Goal: Check status: Check status

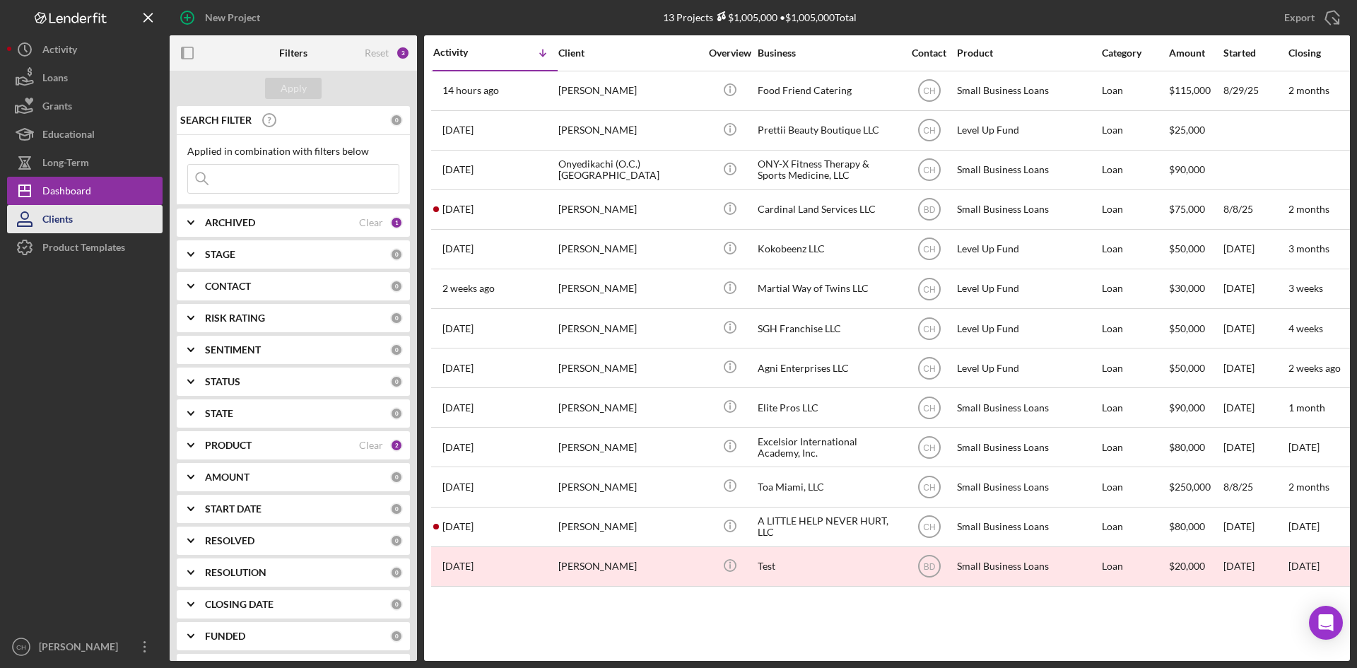
click at [93, 214] on button "Clients" at bounding box center [84, 219] width 155 height 28
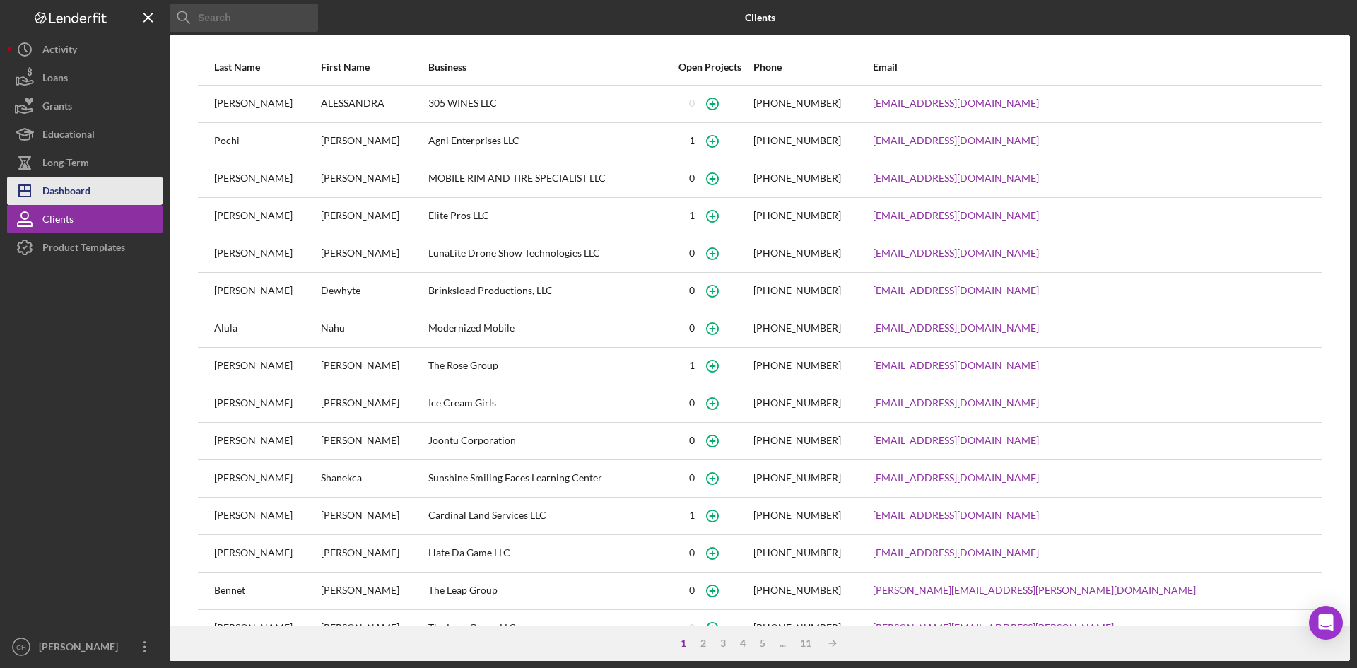
click at [112, 196] on button "Icon/Dashboard Dashboard" at bounding box center [84, 191] width 155 height 28
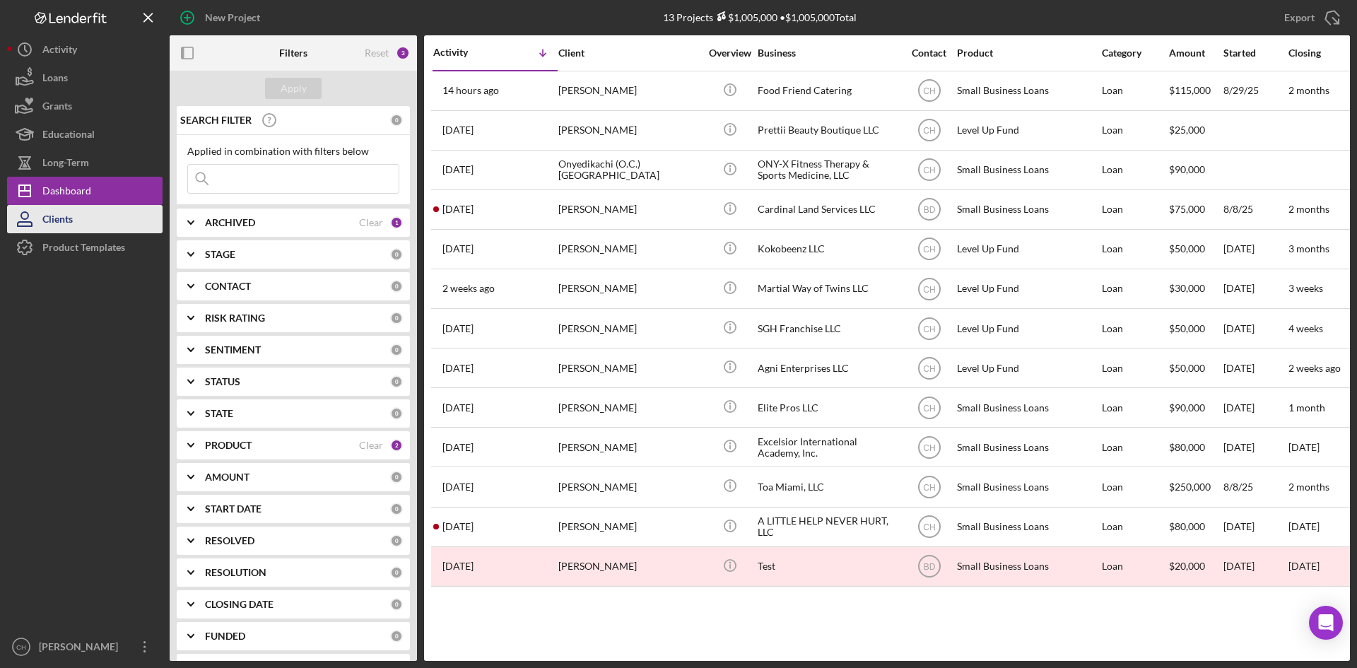
click at [88, 220] on button "Clients" at bounding box center [84, 219] width 155 height 28
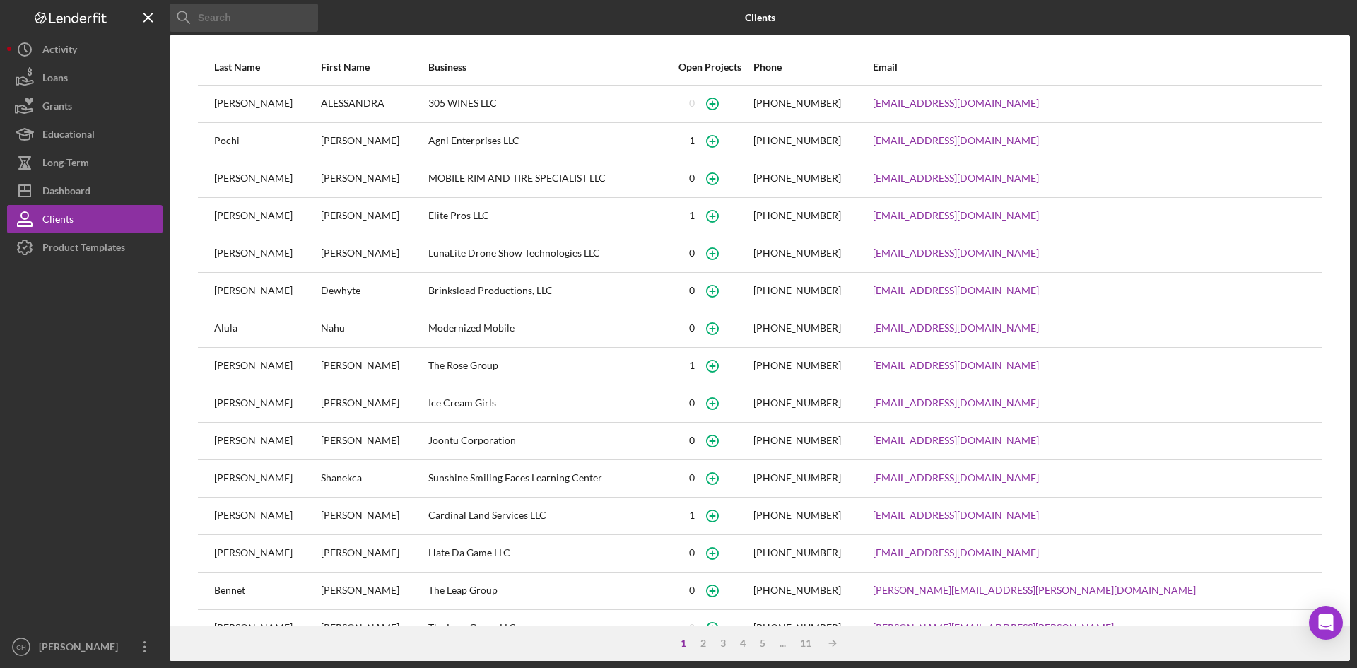
click at [217, 13] on input at bounding box center [244, 18] width 148 height 28
click at [63, 183] on div "Dashboard" at bounding box center [66, 193] width 48 height 32
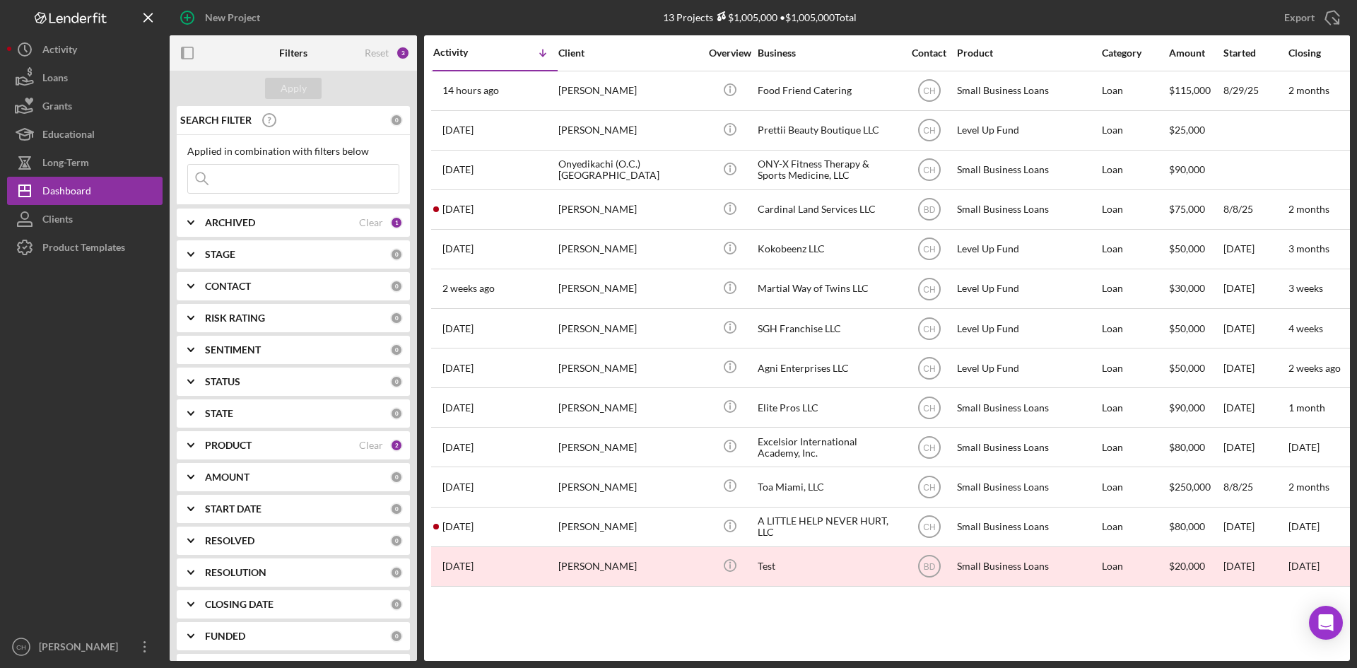
click at [257, 223] on div "ARCHIVED" at bounding box center [282, 222] width 154 height 11
click at [203, 298] on div "Archived" at bounding box center [293, 306] width 212 height 23
click at [192, 304] on input "Archived" at bounding box center [195, 303] width 14 height 14
checkbox input "true"
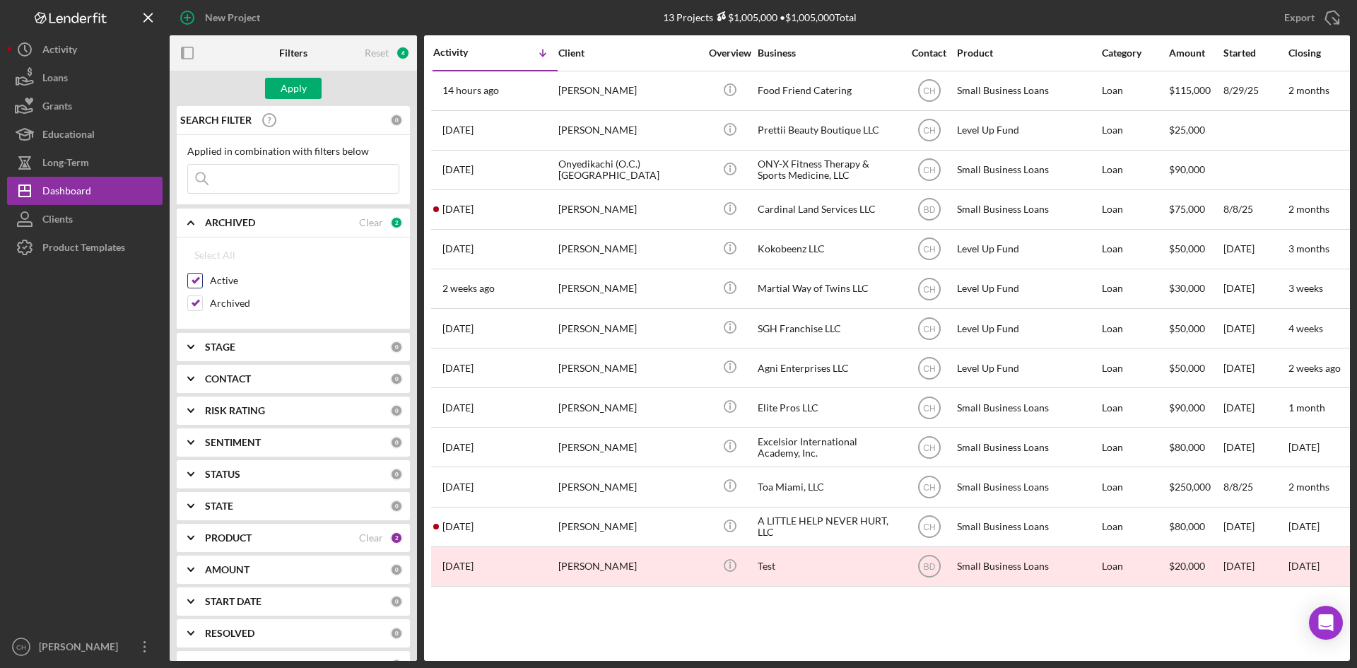
drag, startPoint x: 192, startPoint y: 281, endPoint x: 229, endPoint y: 210, distance: 79.6
click at [193, 281] on input "Active" at bounding box center [195, 280] width 14 height 14
checkbox input "false"
drag, startPoint x: 239, startPoint y: 182, endPoint x: 247, endPoint y: 178, distance: 8.5
click at [240, 181] on input at bounding box center [293, 179] width 211 height 28
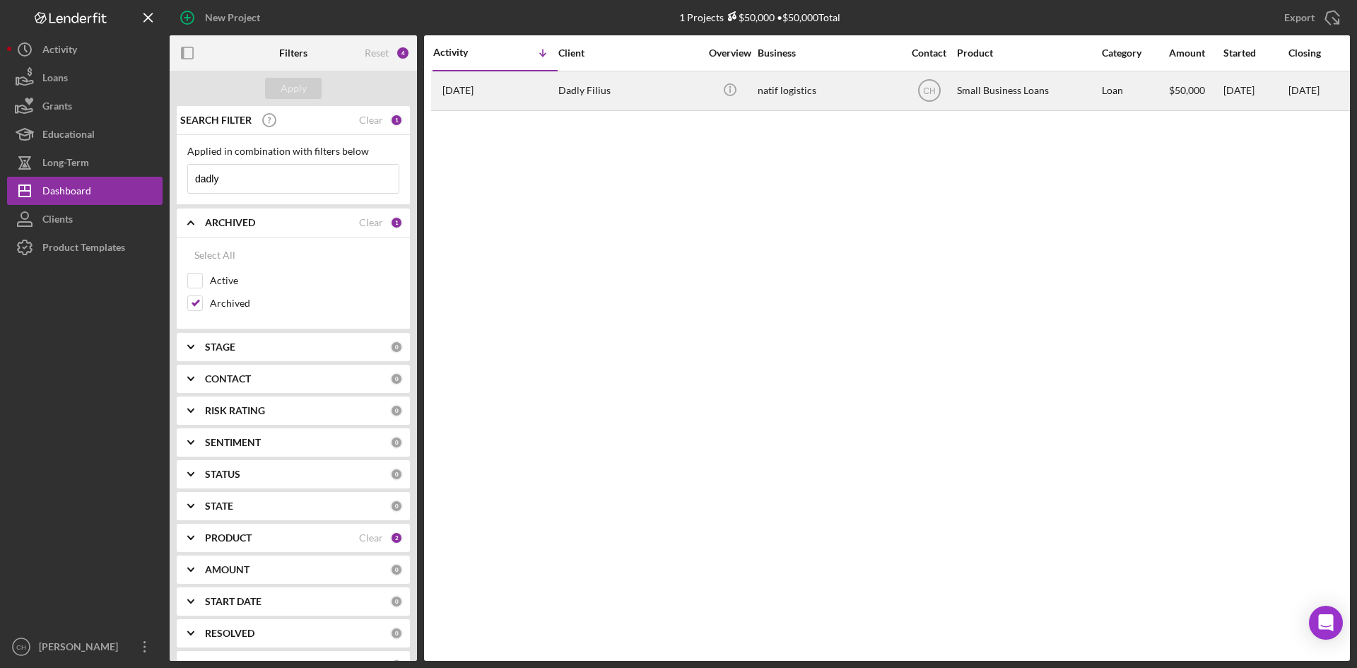
type input "dadly"
click at [527, 91] on div "[DATE] Dadly [PERSON_NAME]" at bounding box center [495, 90] width 124 height 37
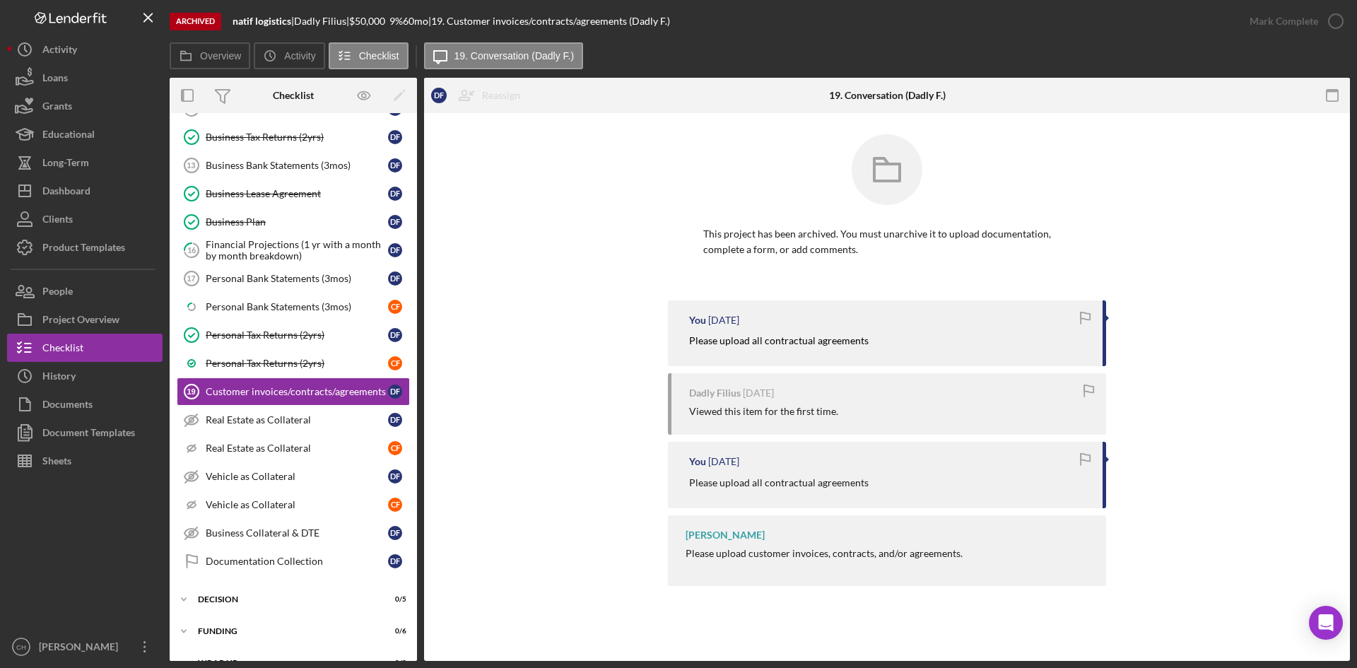
scroll to position [235, 0]
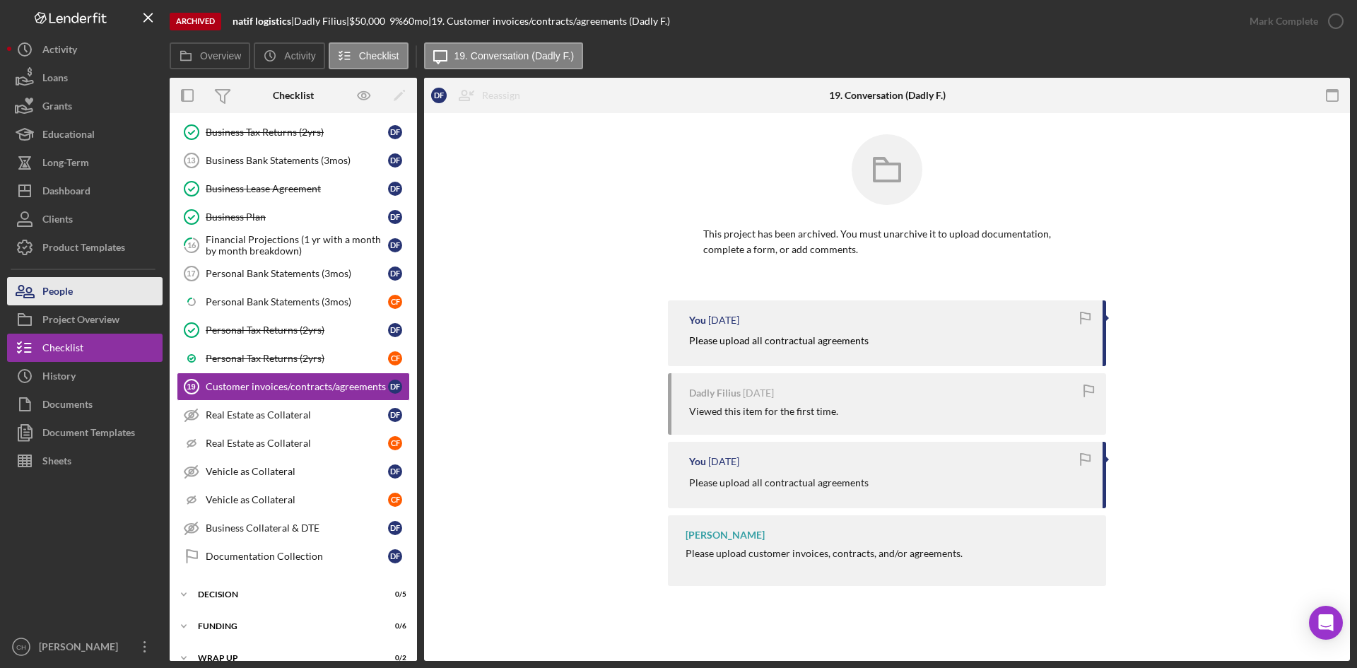
click at [73, 298] on div "People" at bounding box center [57, 293] width 30 height 32
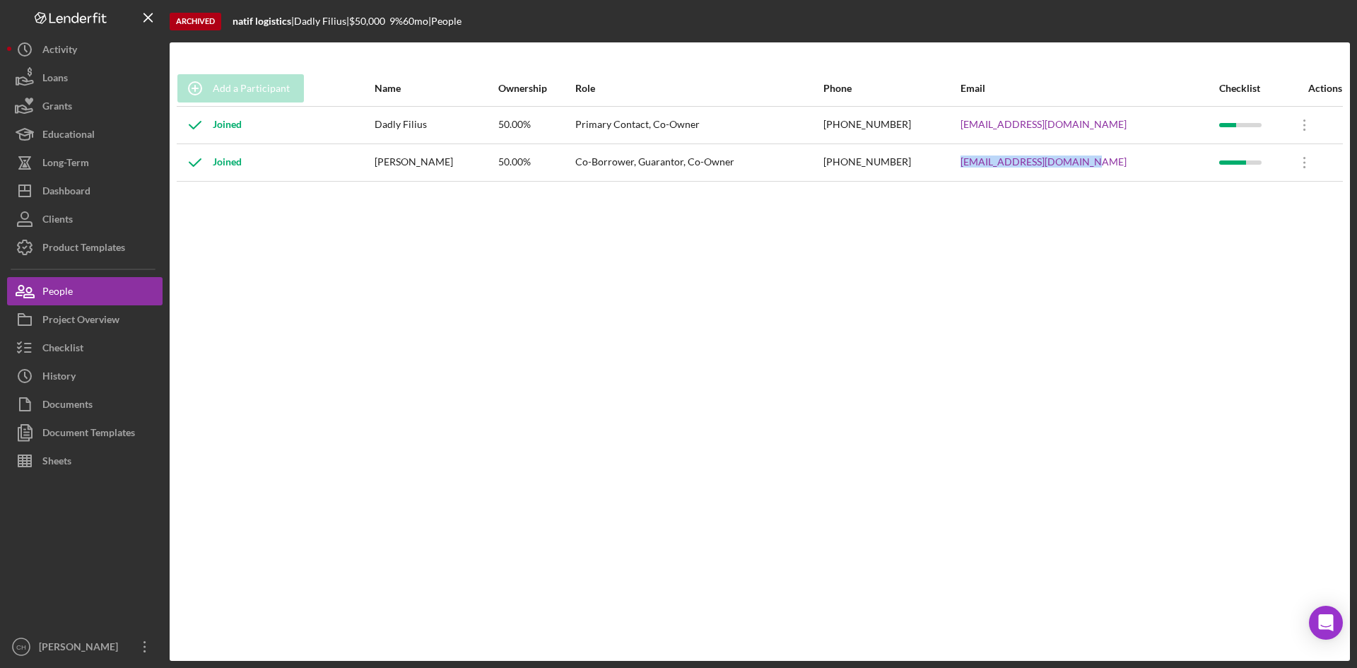
drag, startPoint x: 1112, startPoint y: 163, endPoint x: 979, endPoint y: 164, distance: 132.9
click at [979, 164] on tr "Joined [PERSON_NAME] 50.00% Co-Borrower, Guarantor, Co-Owner [PHONE_NUMBER] [EM…" at bounding box center [760, 161] width 1166 height 37
copy tr "[EMAIL_ADDRESS][DOMAIN_NAME]"
click at [84, 351] on button "Checklist" at bounding box center [84, 348] width 155 height 28
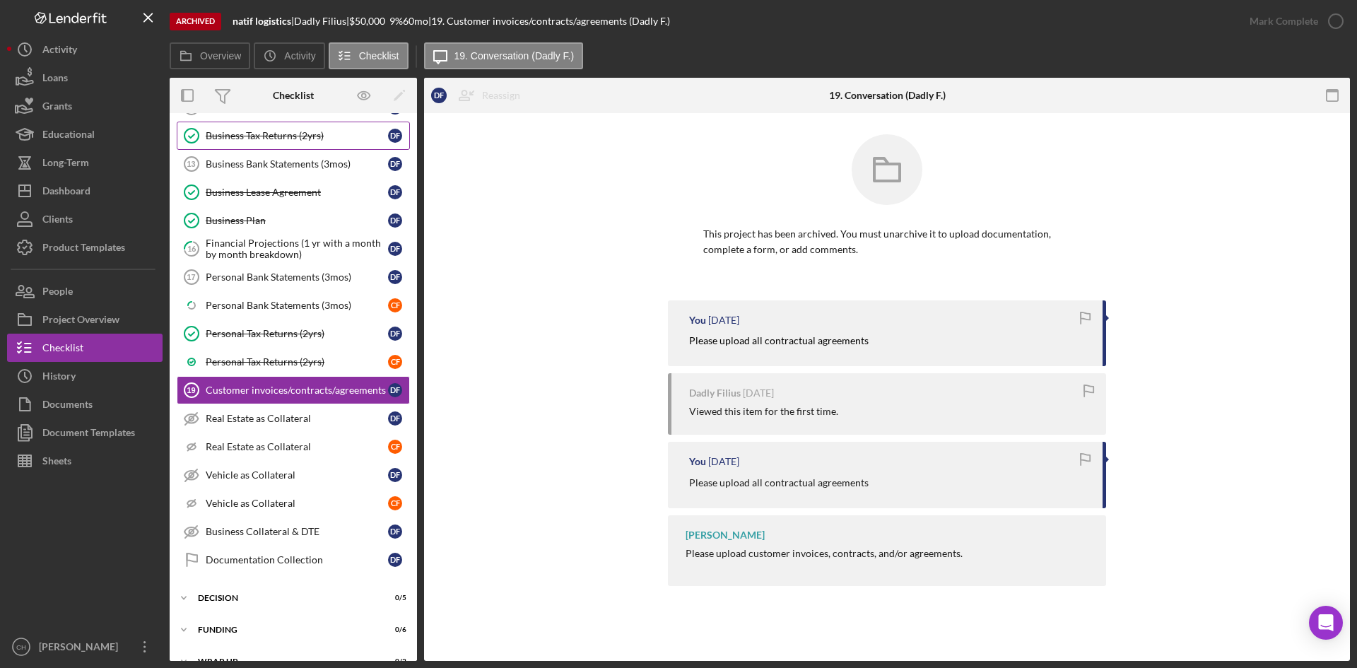
scroll to position [235, 0]
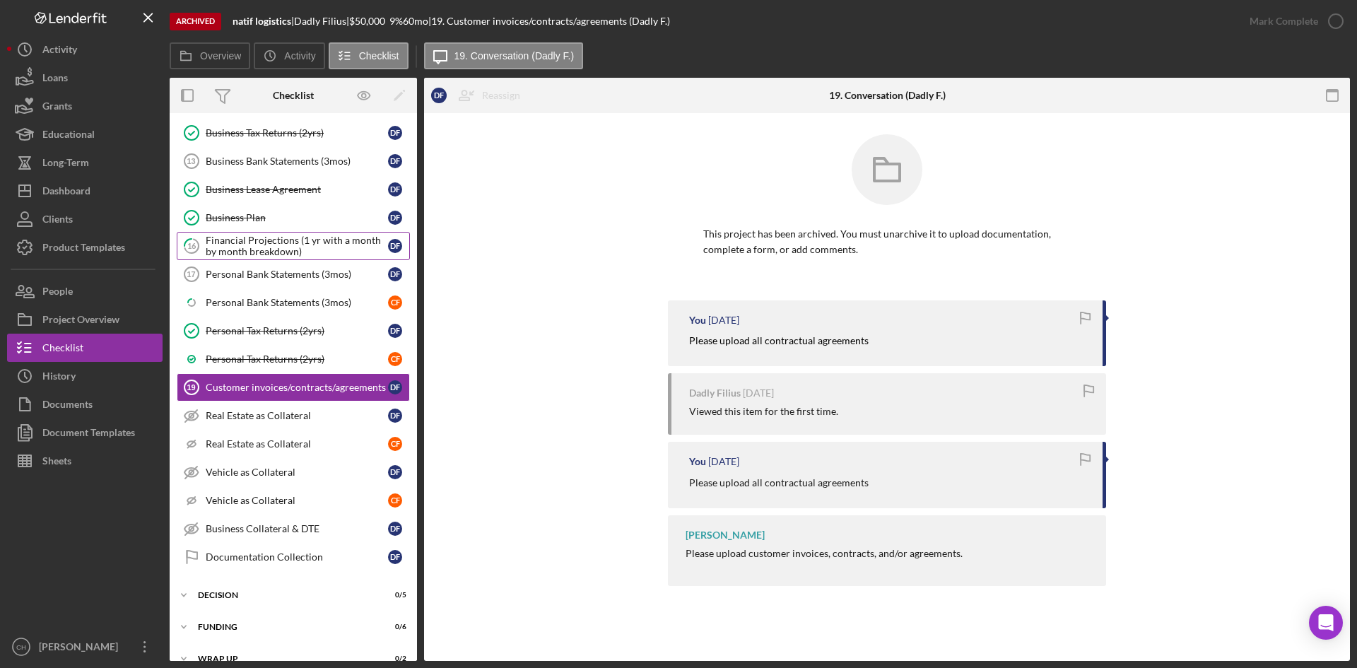
click at [269, 242] on div "Financial Projections (1 yr with a month by month breakdown)" at bounding box center [297, 246] width 182 height 23
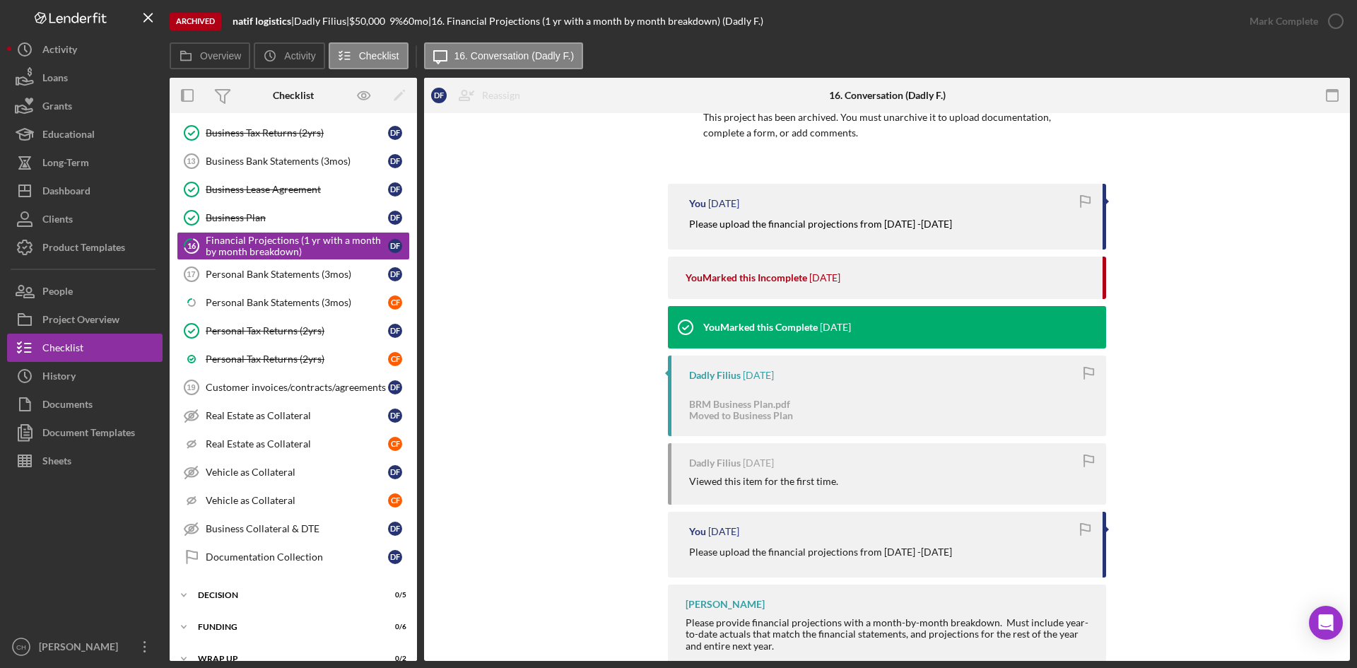
scroll to position [141, 0]
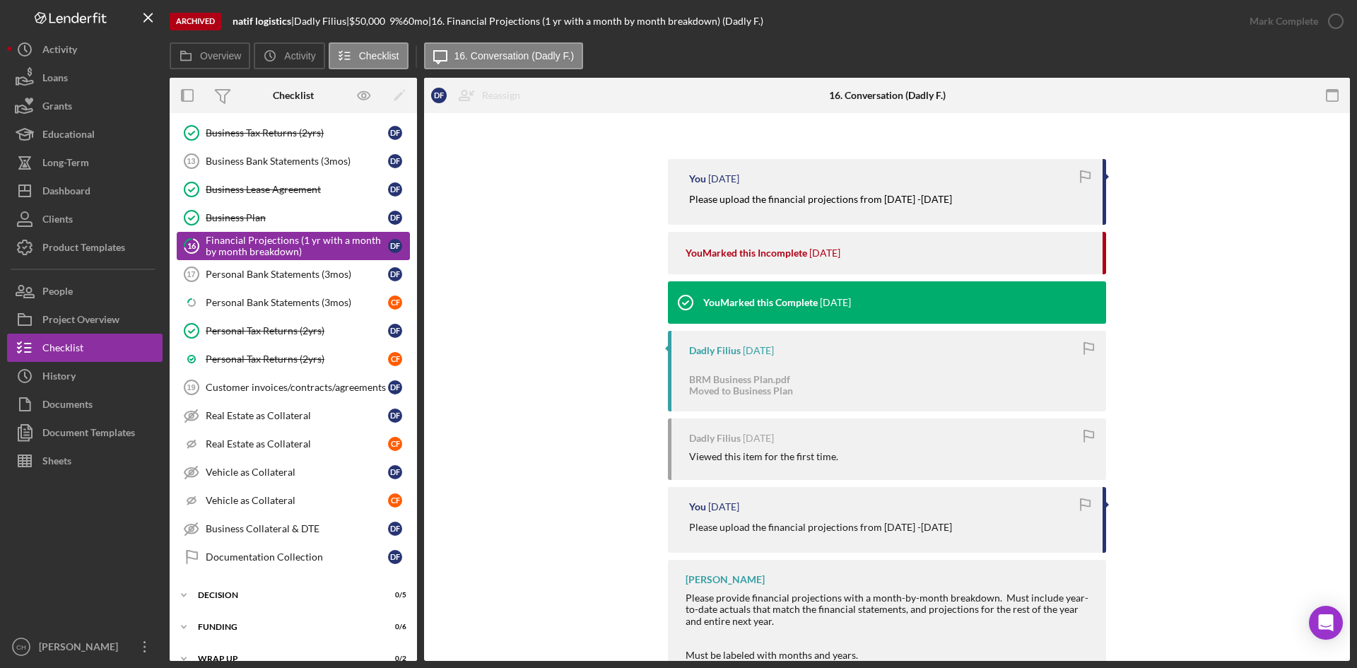
click at [307, 247] on div "Financial Projections (1 yr with a month by month breakdown)" at bounding box center [297, 246] width 182 height 23
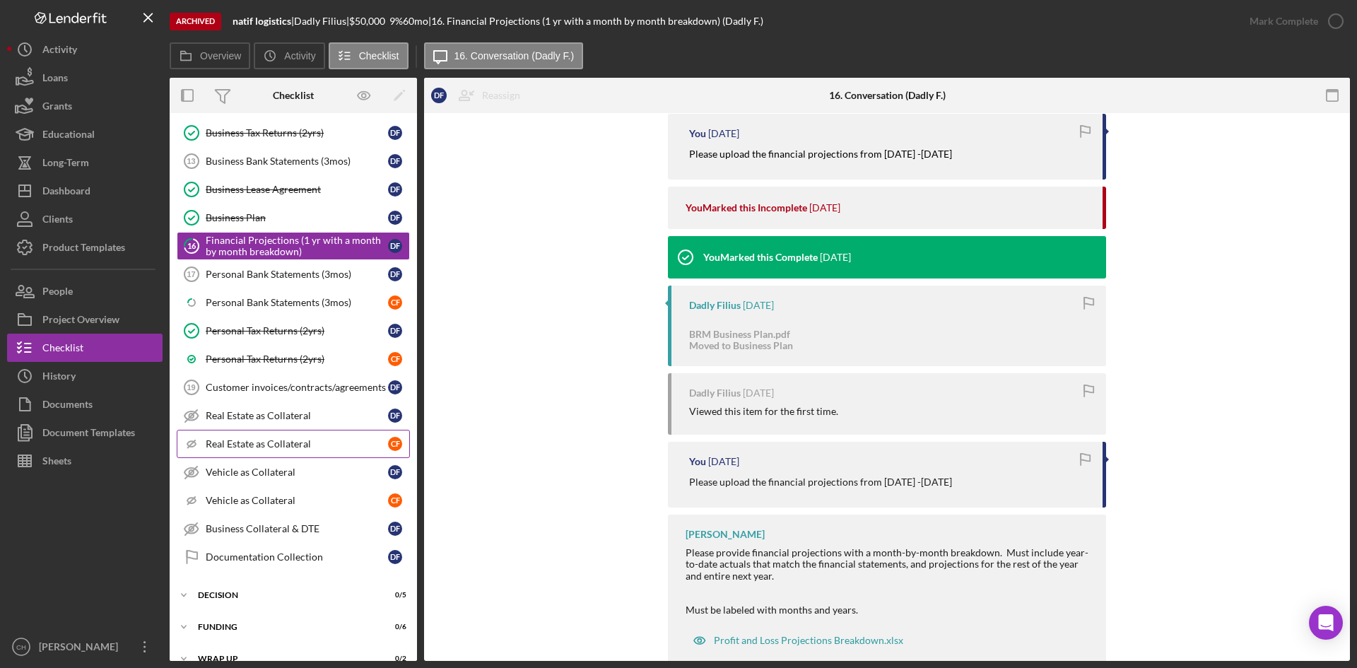
scroll to position [212, 0]
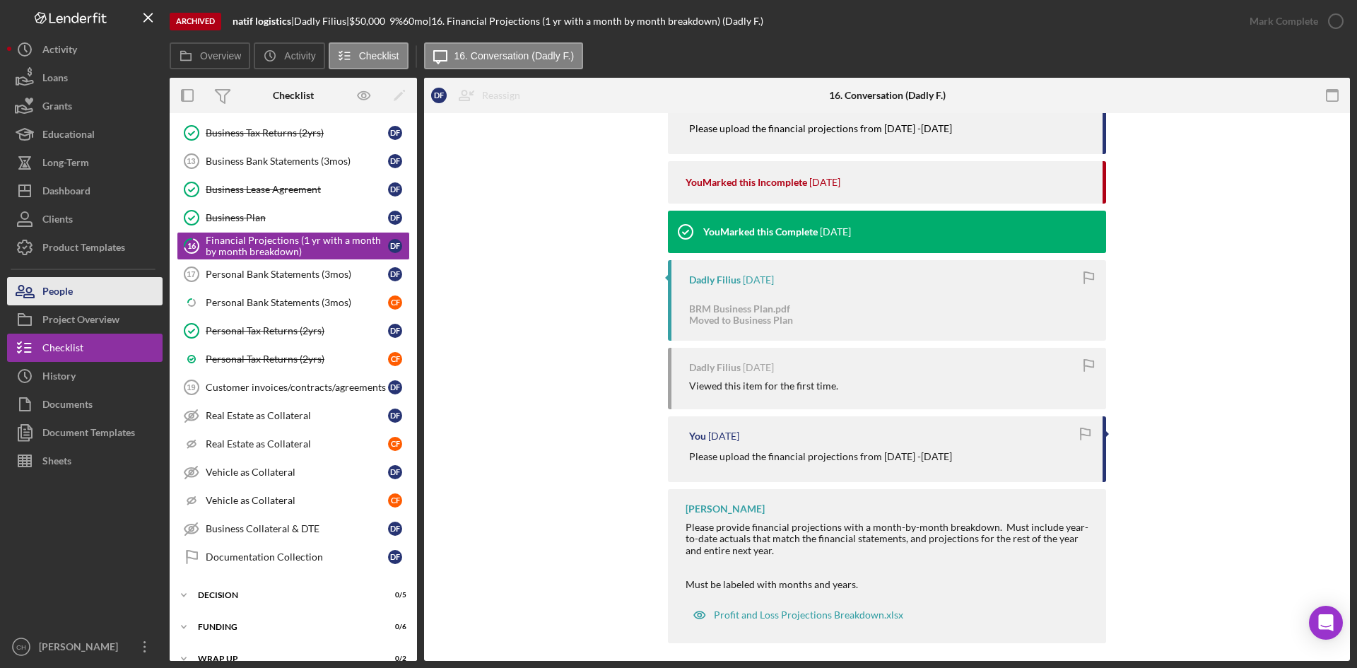
click at [71, 292] on div "People" at bounding box center [57, 293] width 30 height 32
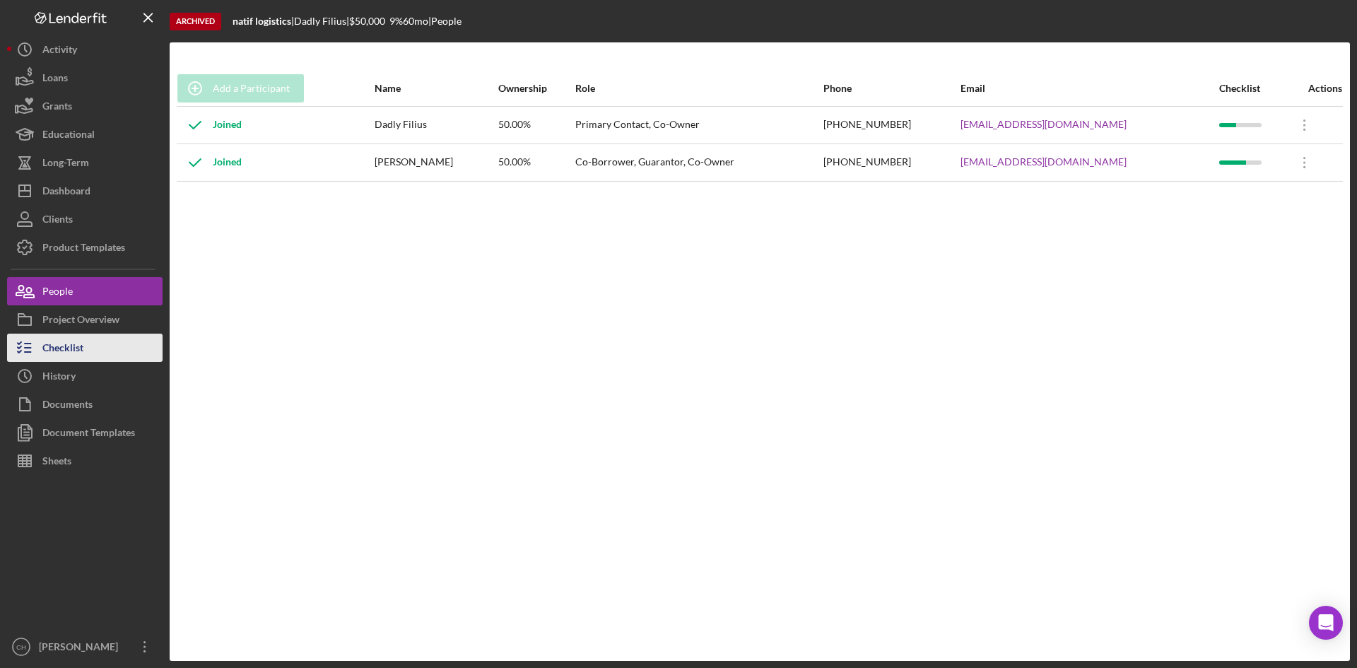
click at [95, 353] on button "Checklist" at bounding box center [84, 348] width 155 height 28
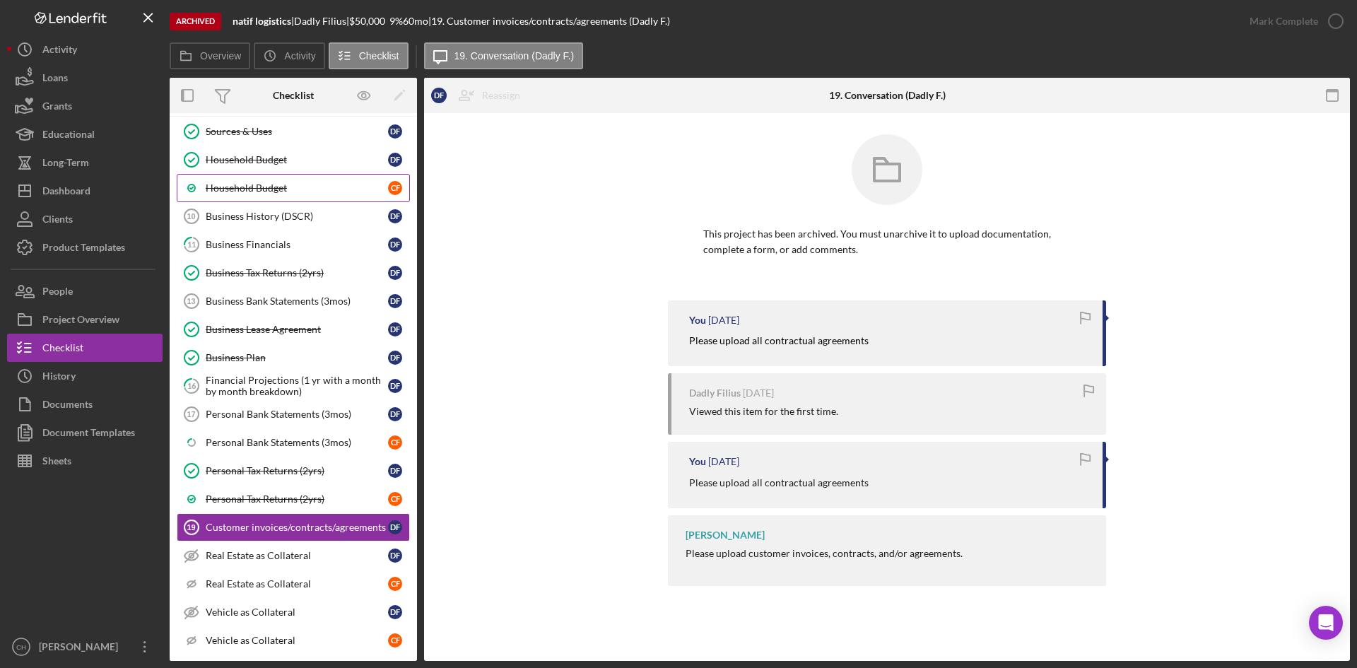
scroll to position [93, 0]
click at [281, 284] on link "Business Tax Returns (2yrs) Business Tax Returns (2yrs) D F" at bounding box center [293, 274] width 233 height 28
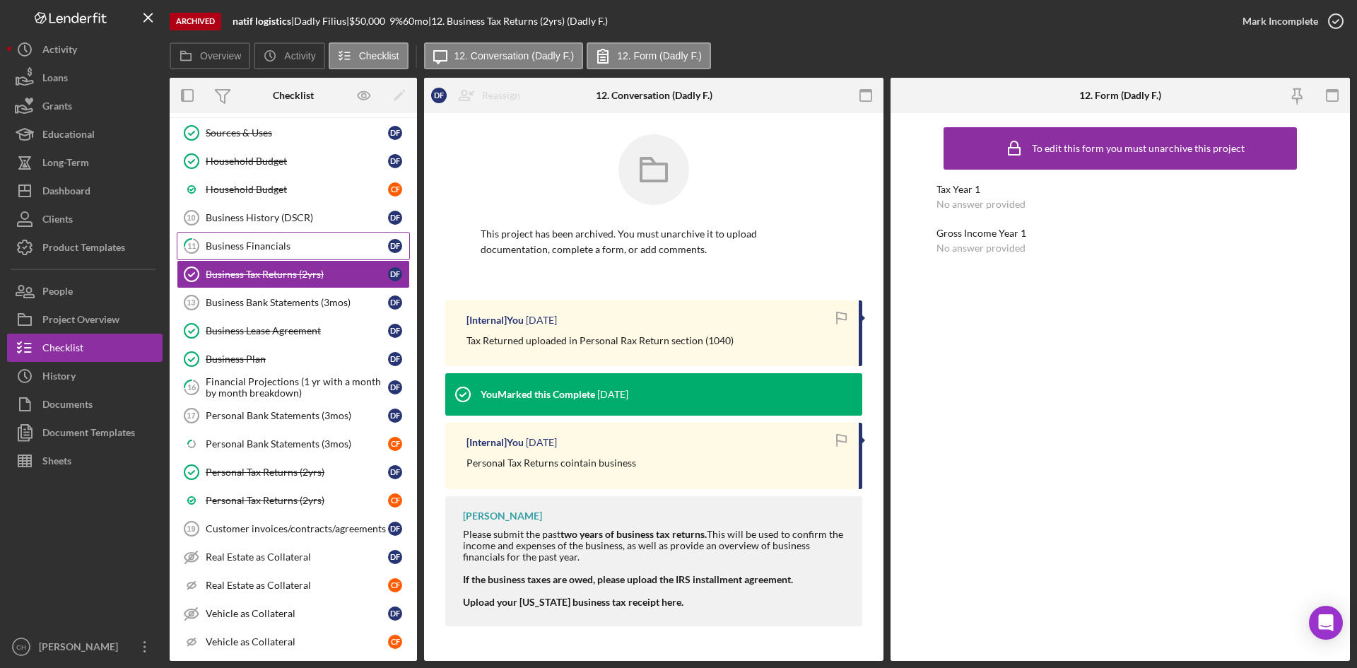
click at [262, 249] on div "Business Financials" at bounding box center [297, 245] width 182 height 11
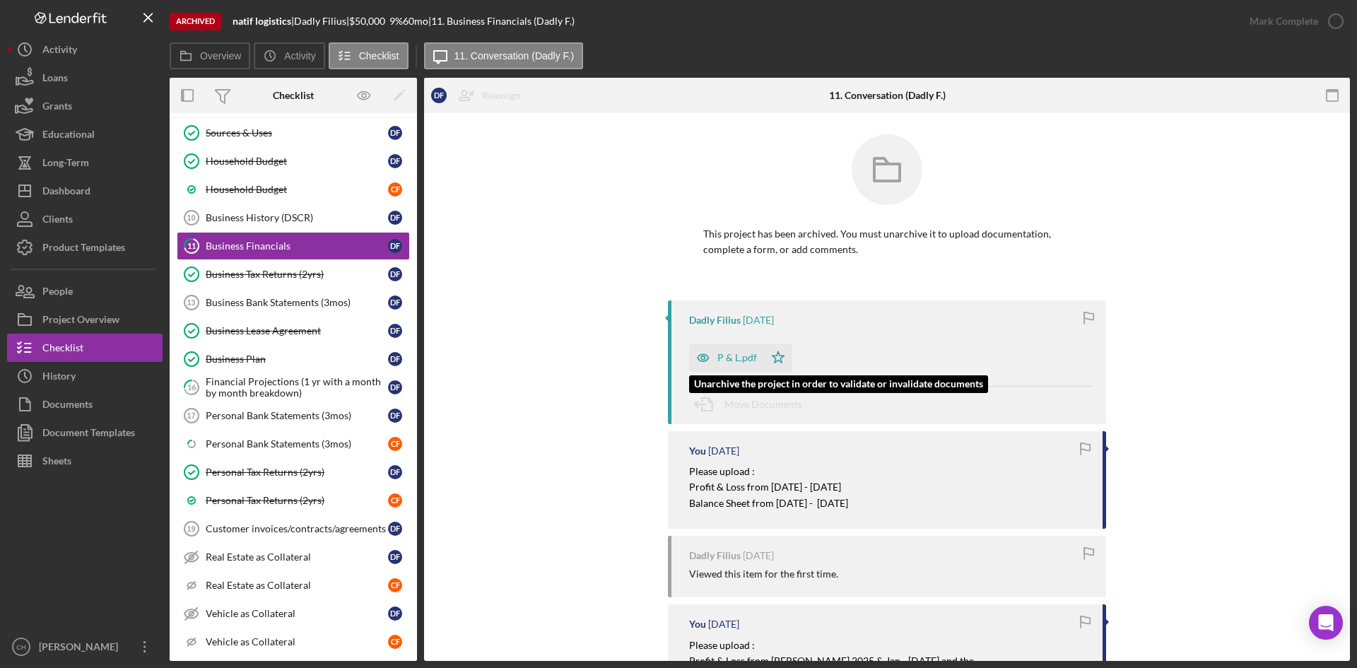
click at [711, 360] on icon "button" at bounding box center [703, 357] width 28 height 28
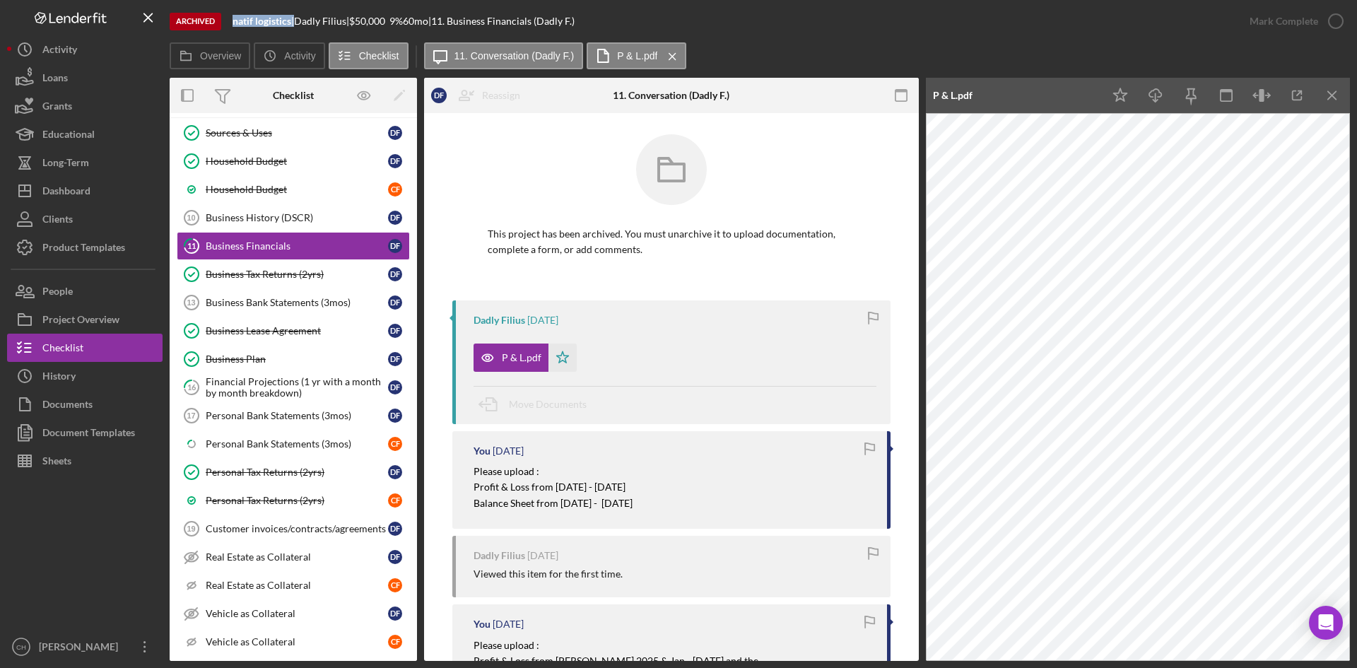
drag, startPoint x: 293, startPoint y: 24, endPoint x: 235, endPoint y: 29, distance: 58.2
click at [235, 29] on div "Archived natif logistics | Dadly Filius | $50,000 $50,000 9 % 60 mo | 11. Busin…" at bounding box center [703, 21] width 1066 height 42
copy div "natif logistics"
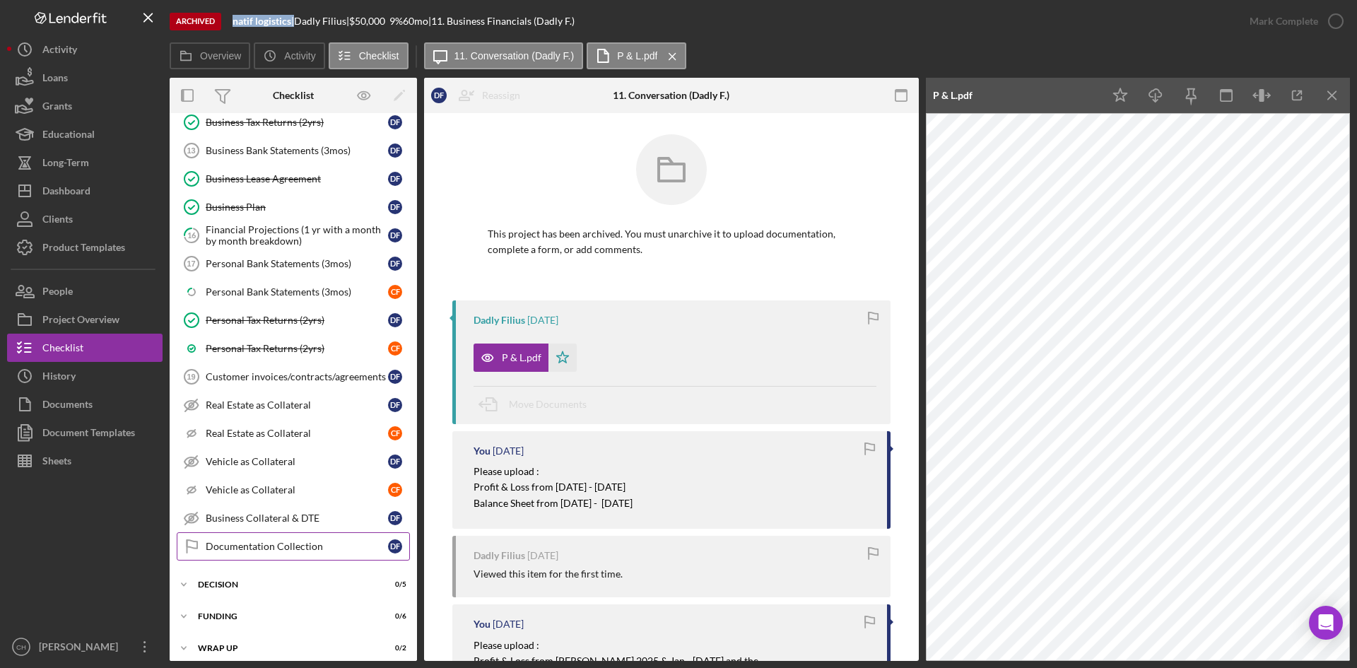
scroll to position [254, 0]
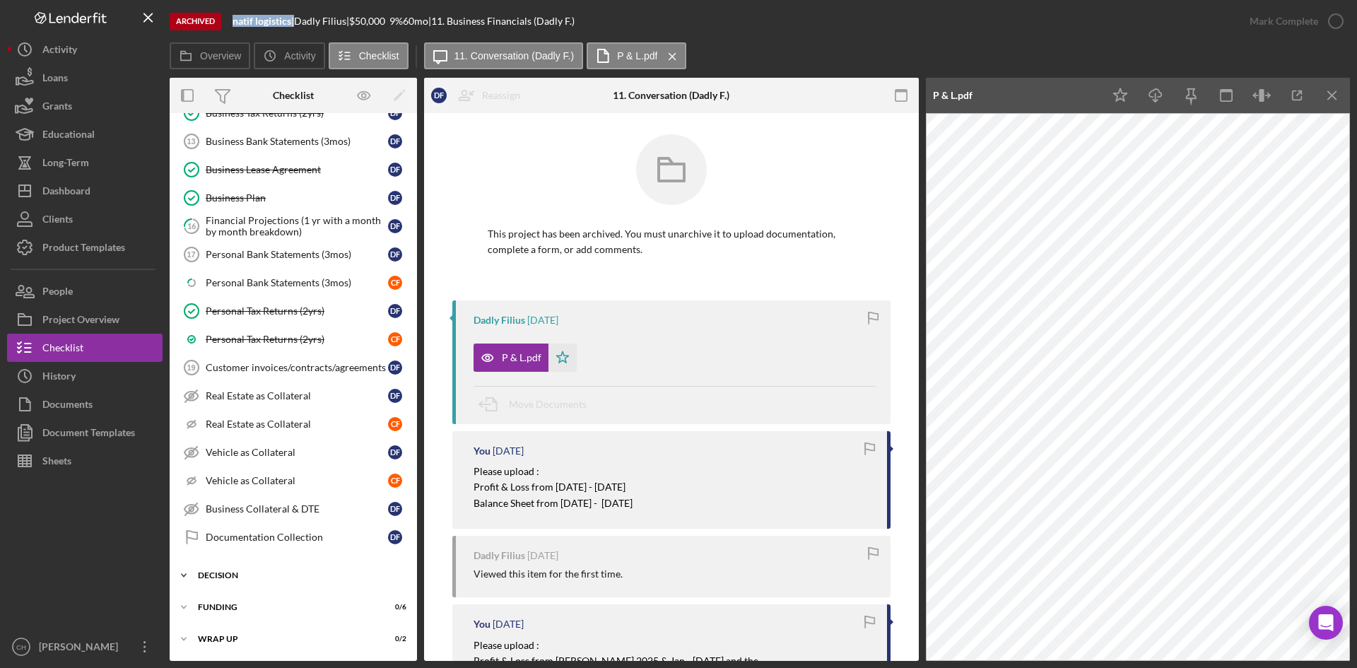
click at [245, 575] on div "Decision" at bounding box center [298, 575] width 201 height 8
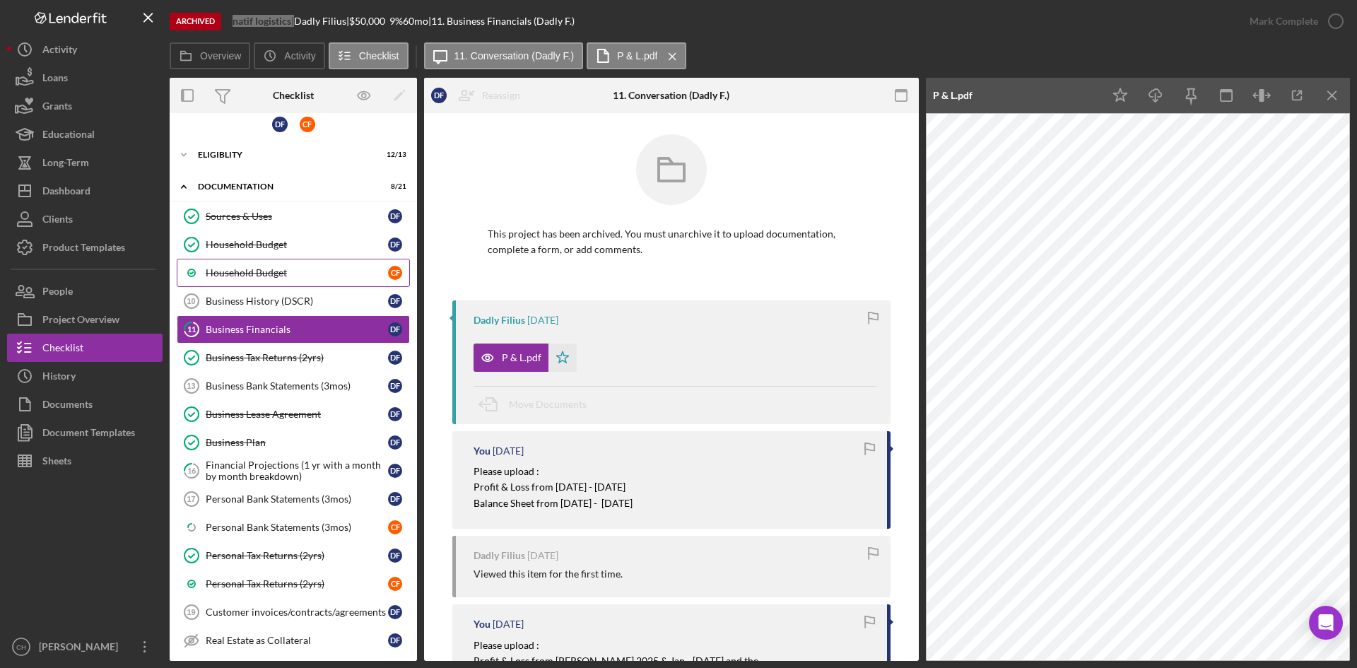
scroll to position [0, 0]
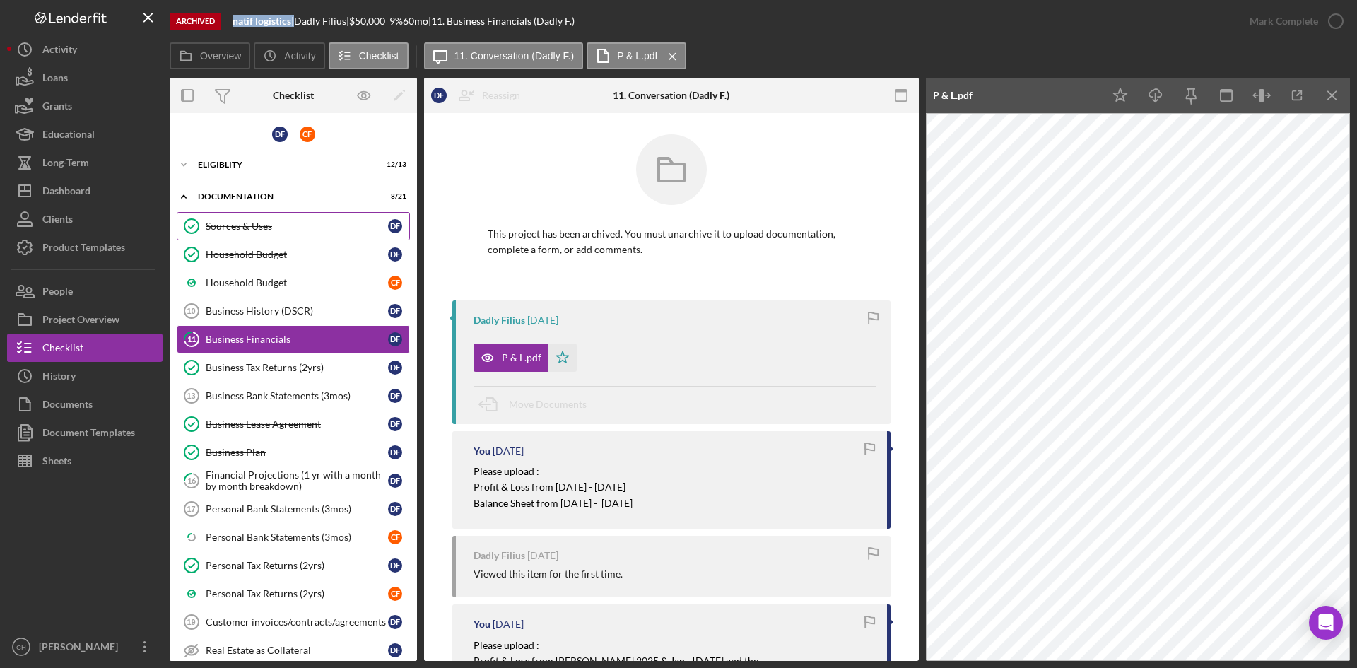
click at [248, 219] on link "Sources & Uses Sources & Uses D F" at bounding box center [293, 226] width 233 height 28
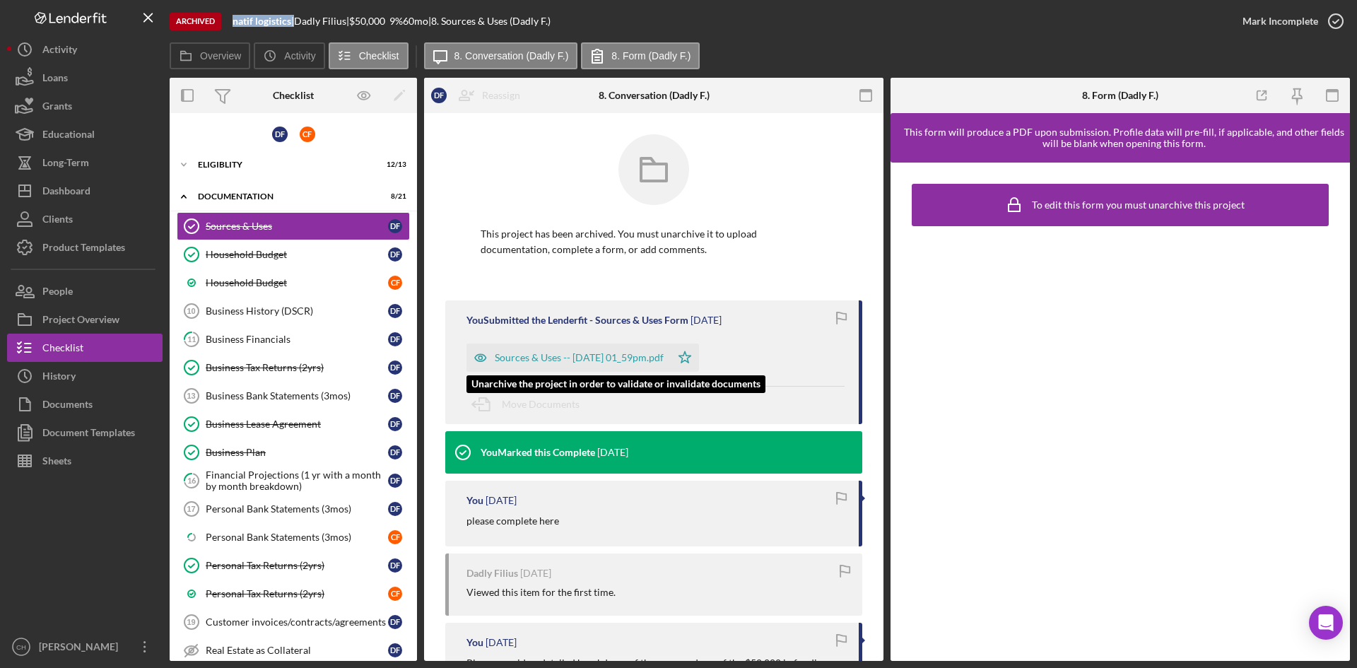
click at [592, 363] on div "Sources & Uses -- [DATE] 01_59pm.pdf" at bounding box center [568, 357] width 204 height 28
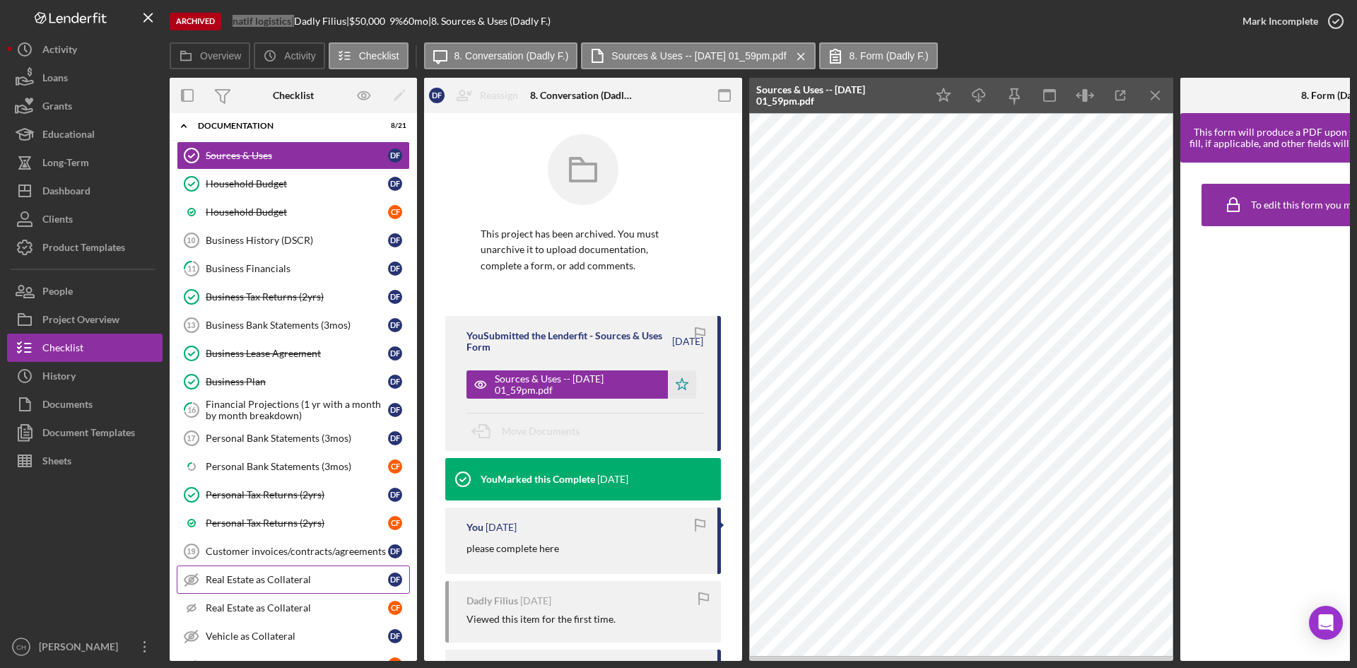
scroll to position [141, 0]
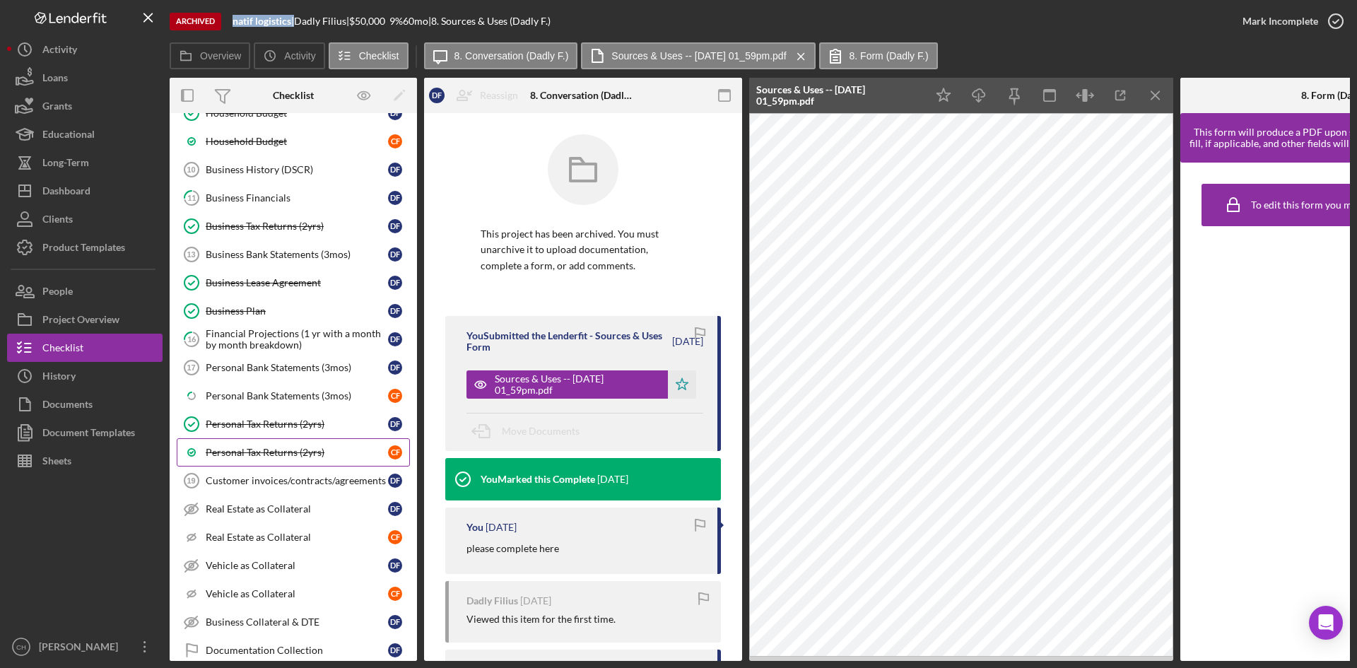
click at [264, 447] on div "Personal Tax Returns (2yrs)" at bounding box center [297, 452] width 182 height 11
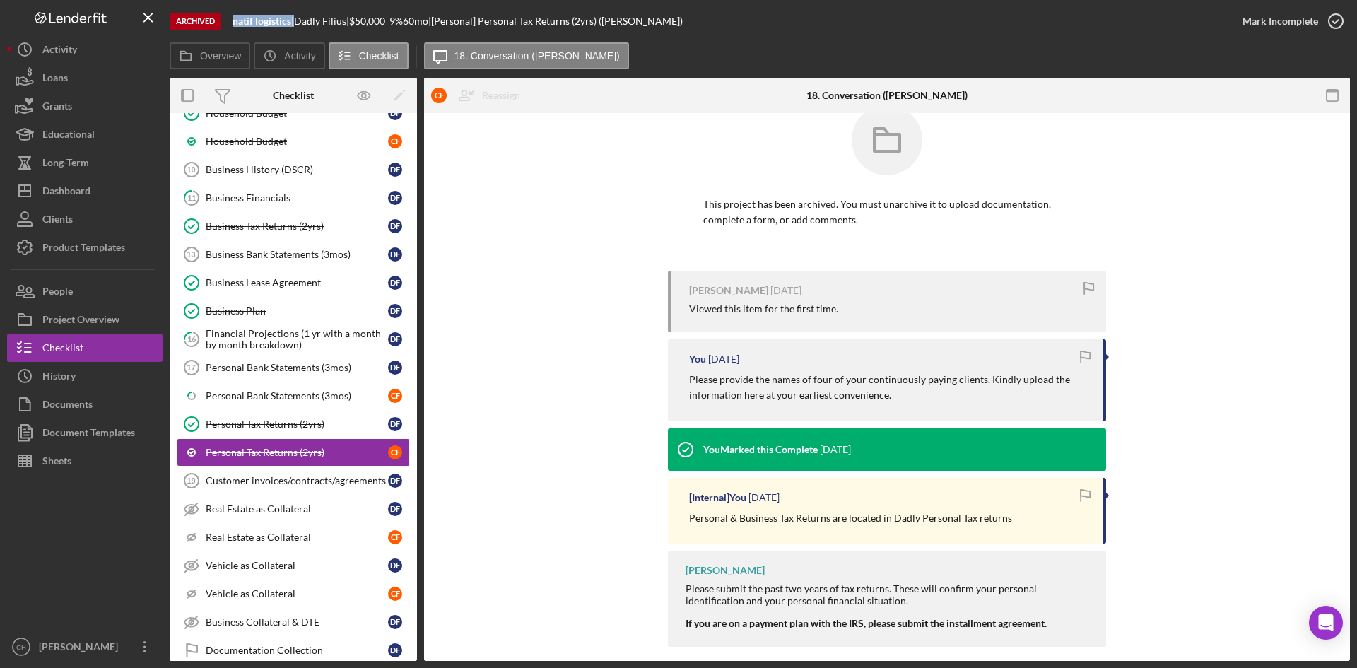
scroll to position [44, 0]
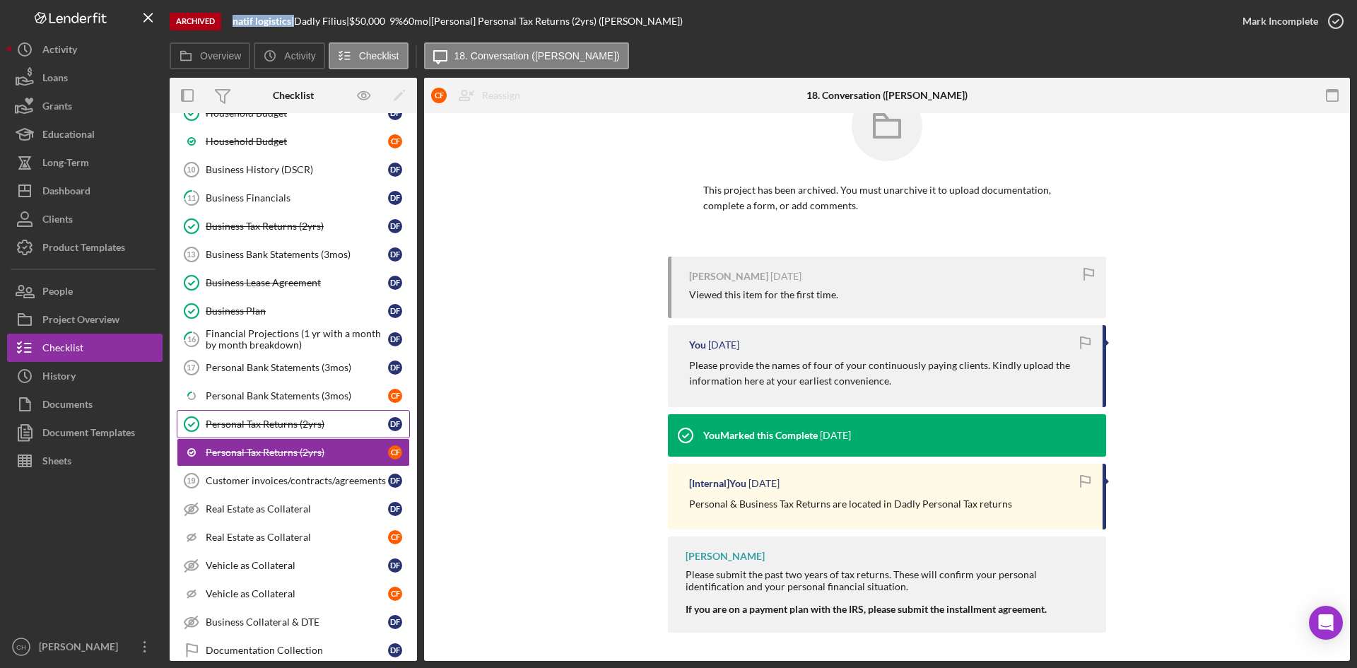
click at [262, 424] on div "Personal Tax Returns (2yrs)" at bounding box center [297, 423] width 182 height 11
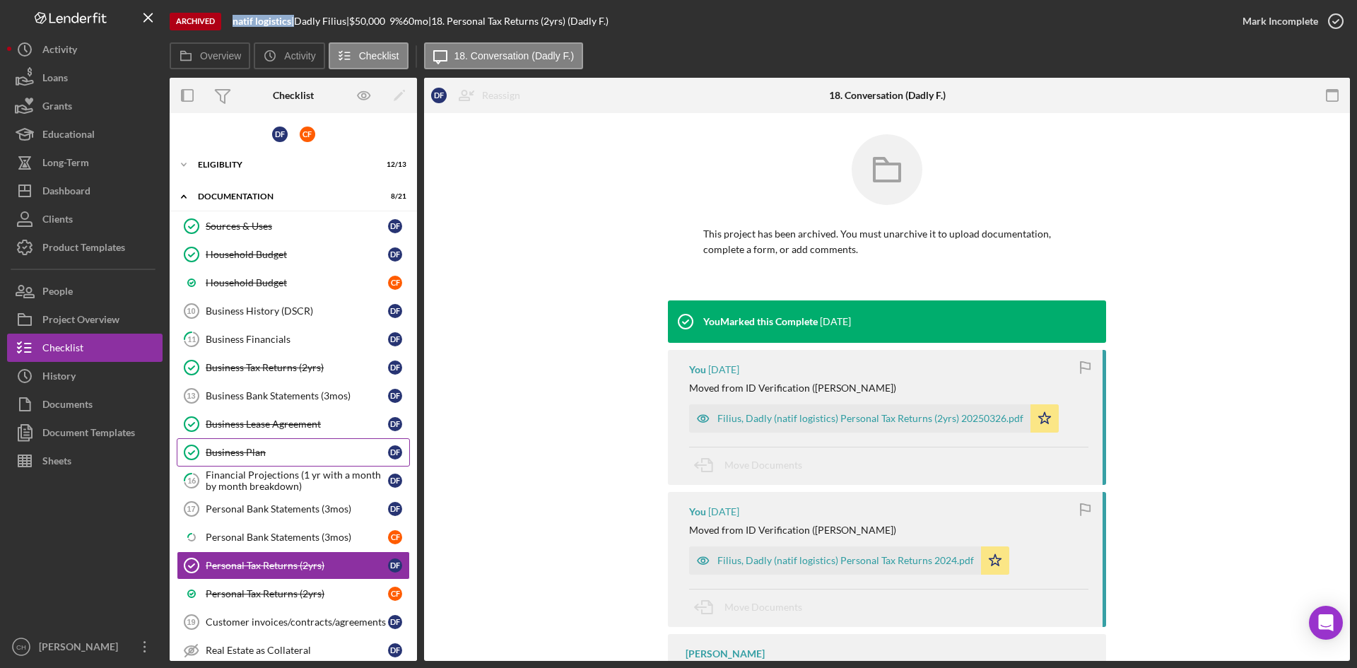
click at [285, 448] on div "Business Plan" at bounding box center [297, 452] width 182 height 11
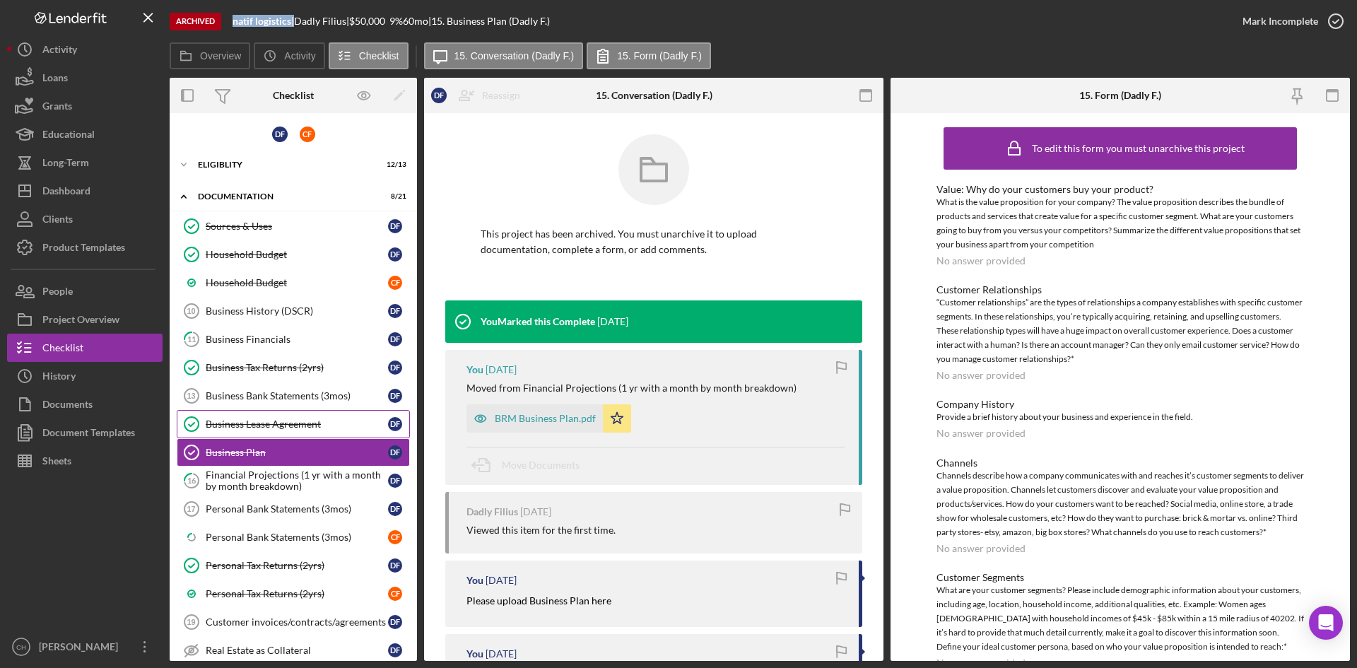
click at [281, 425] on div "Business Lease Agreement" at bounding box center [297, 423] width 182 height 11
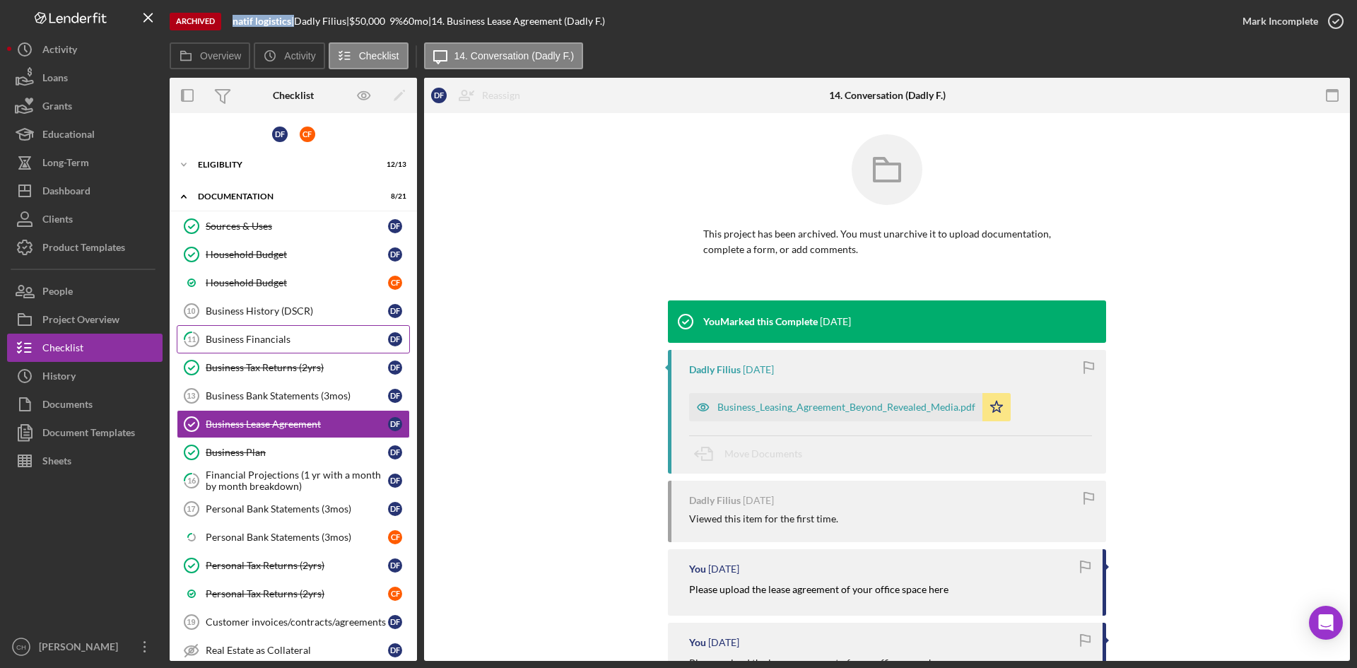
click at [262, 337] on div "Business Financials" at bounding box center [297, 339] width 182 height 11
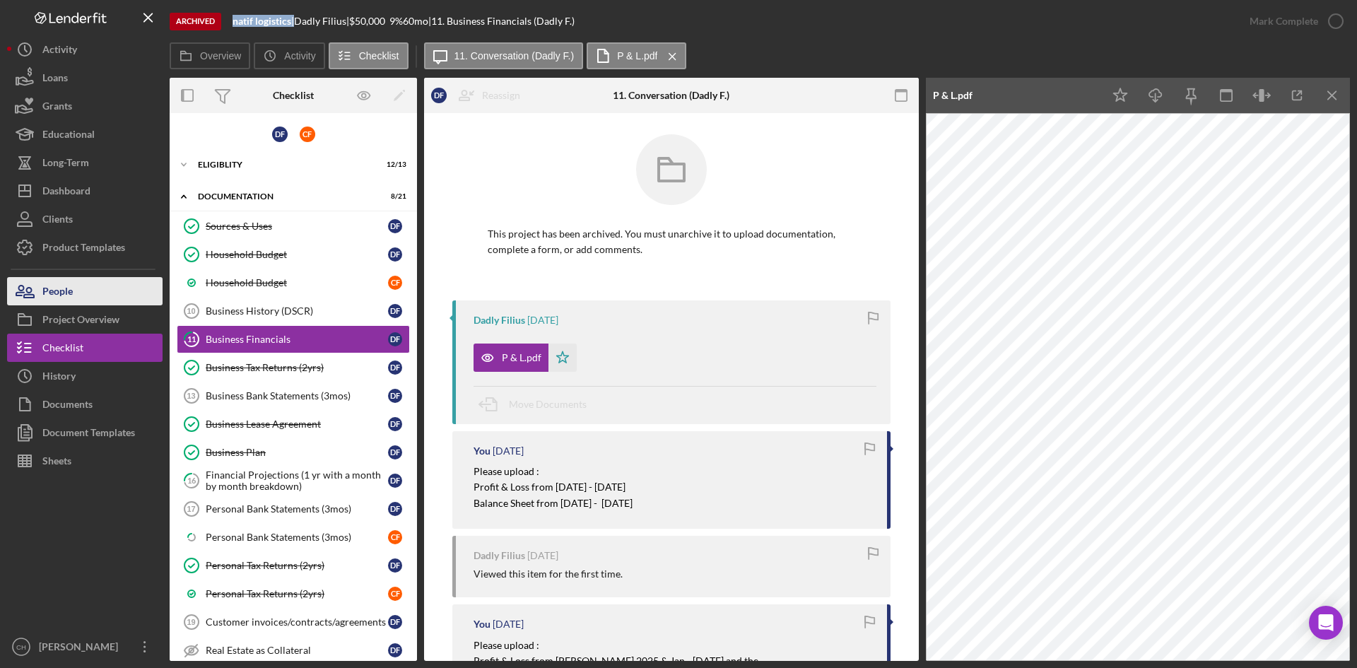
drag, startPoint x: 59, startPoint y: 297, endPoint x: 66, endPoint y: 295, distance: 8.1
click at [59, 297] on div "People" at bounding box center [57, 293] width 30 height 32
